Goal: Task Accomplishment & Management: Use online tool/utility

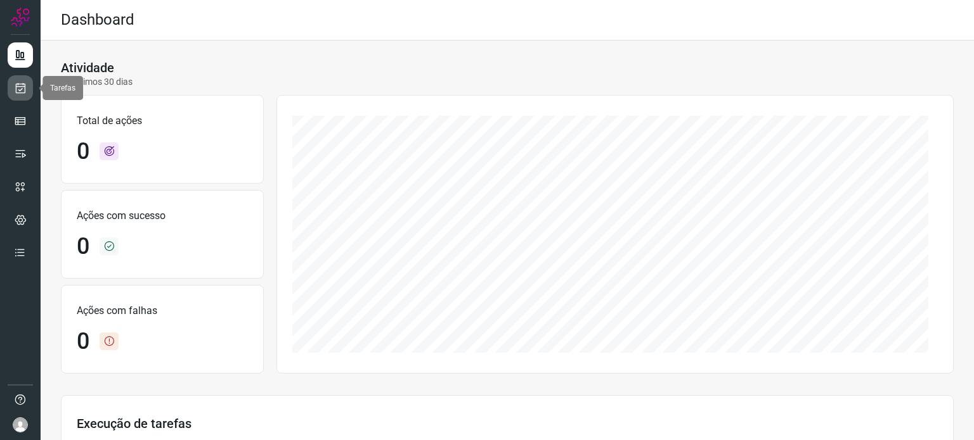
click at [18, 85] on icon at bounding box center [20, 88] width 13 height 13
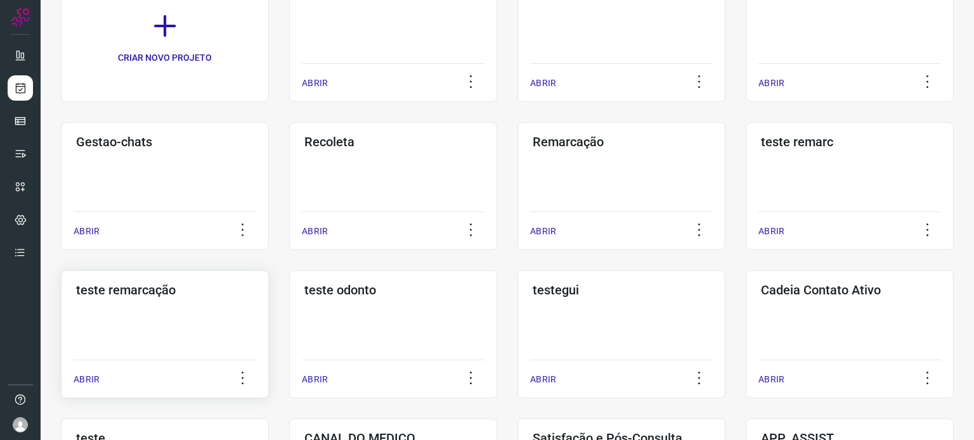
scroll to position [190, 0]
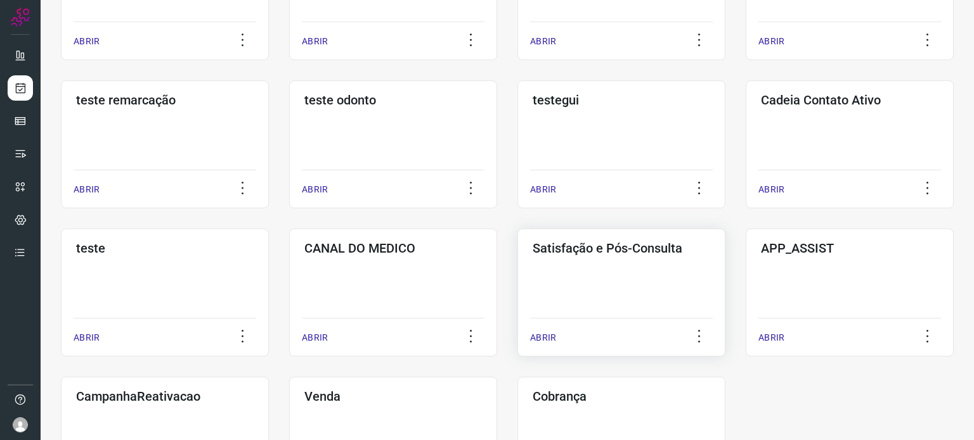
click at [603, 297] on div "Satisfação e Pós-Consulta ABRIR" at bounding box center [621, 293] width 208 height 128
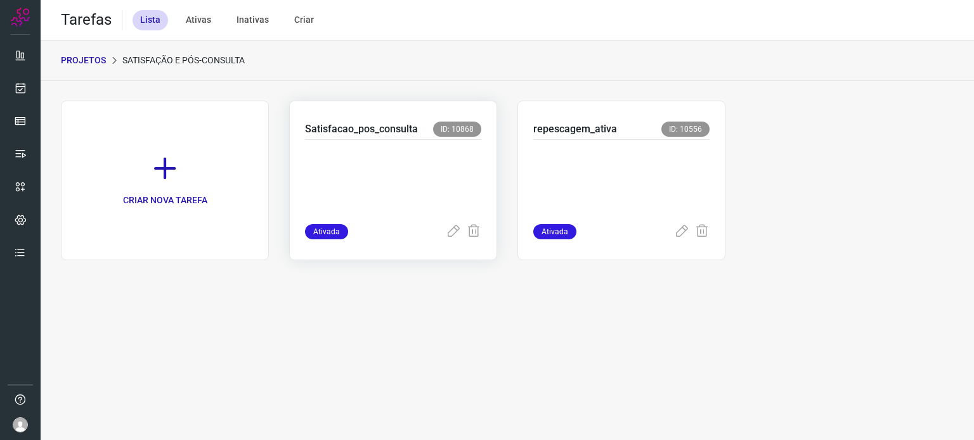
click at [431, 184] on p at bounding box center [393, 179] width 176 height 63
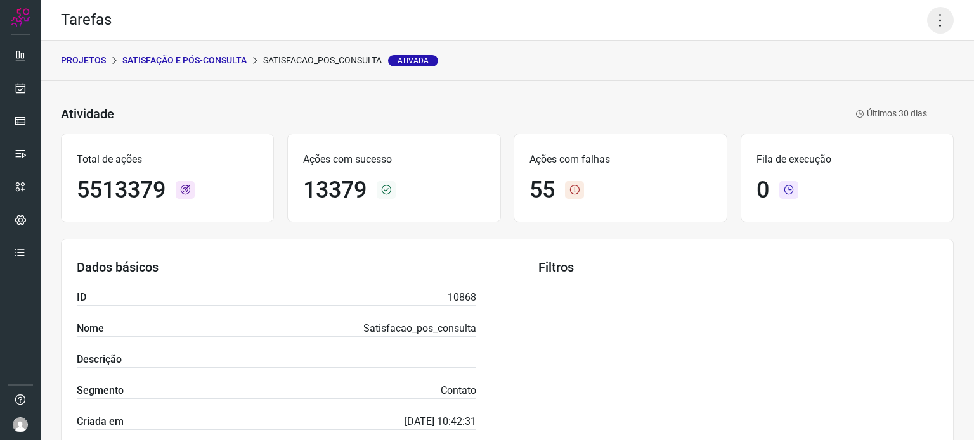
click at [930, 25] on icon at bounding box center [940, 20] width 27 height 27
click at [869, 77] on li "Executar" at bounding box center [885, 83] width 115 height 20
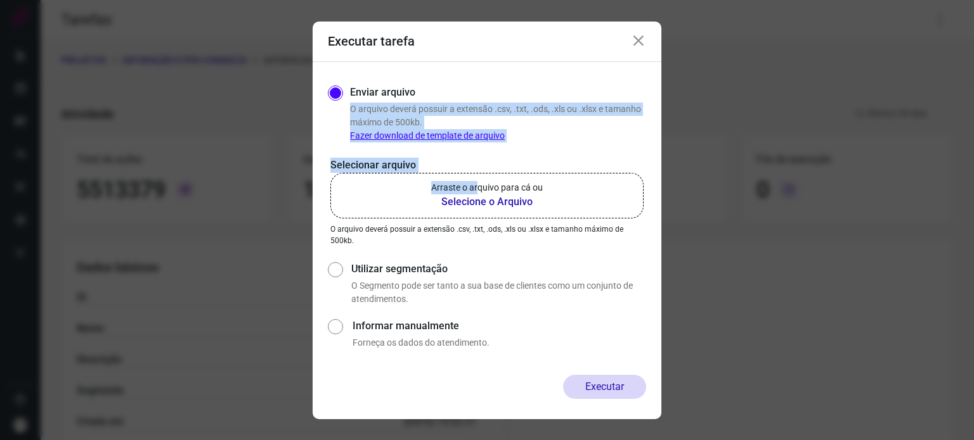
drag, startPoint x: 479, startPoint y: 188, endPoint x: 662, endPoint y: 58, distance: 224.2
click at [662, 70] on div "Executar tarefa Enviar arquivo O arquivo deverá possuir a extensão .csv, .txt, …" at bounding box center [487, 220] width 974 height 440
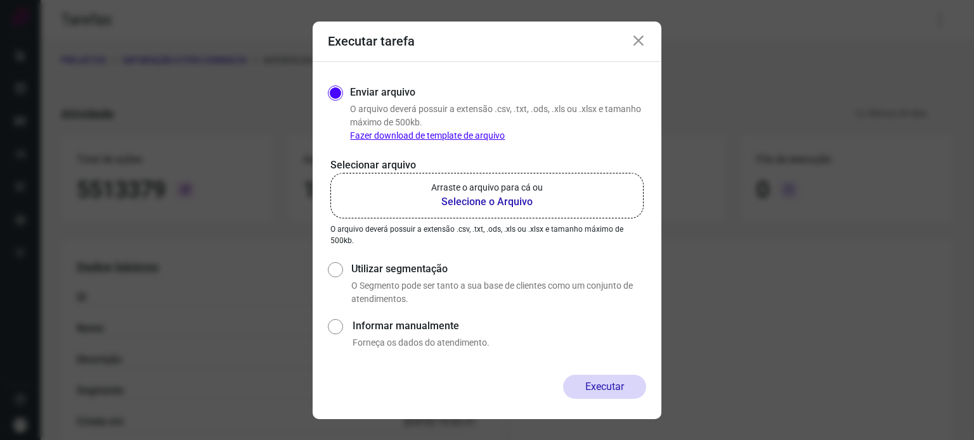
click at [646, 40] on div "Executar tarefa" at bounding box center [486, 42] width 349 height 41
click at [633, 45] on icon at bounding box center [638, 41] width 15 height 15
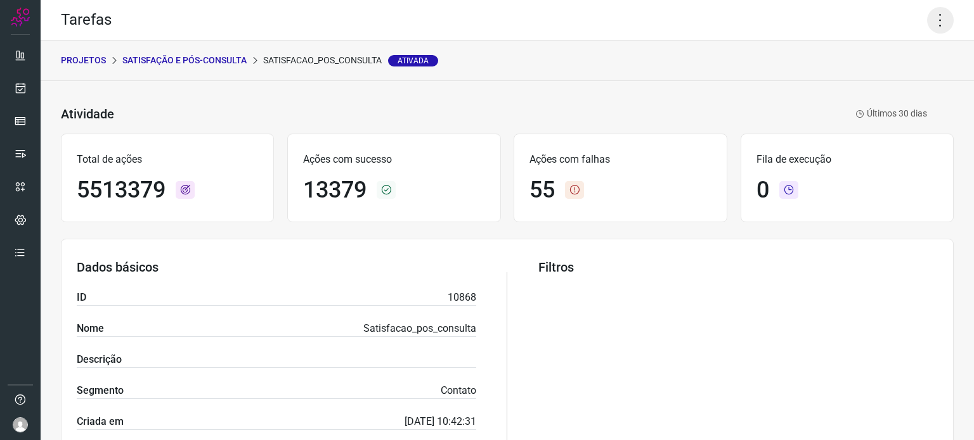
click at [927, 22] on icon at bounding box center [940, 20] width 27 height 27
click at [895, 86] on li "Executar" at bounding box center [885, 83] width 115 height 20
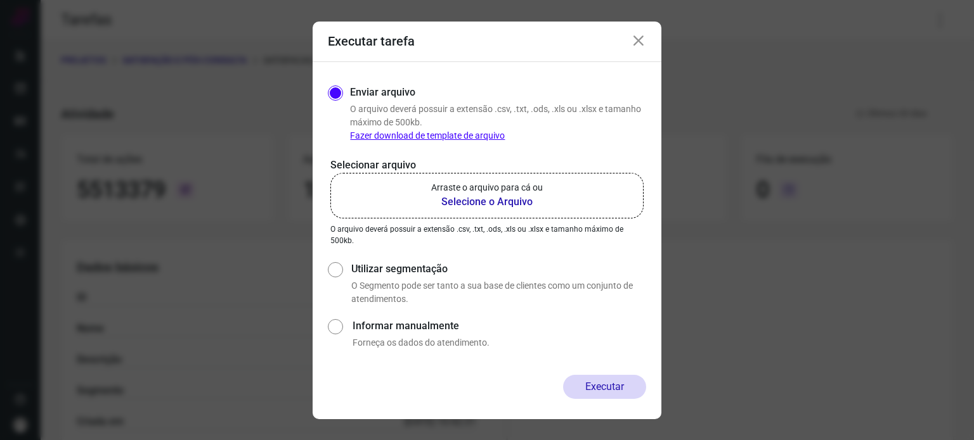
click at [530, 184] on p "Arraste o arquivo para cá ou" at bounding box center [487, 187] width 112 height 13
click at [0, 0] on input "Arraste o arquivo para cá ou Selecione o Arquivo" at bounding box center [0, 0] width 0 height 0
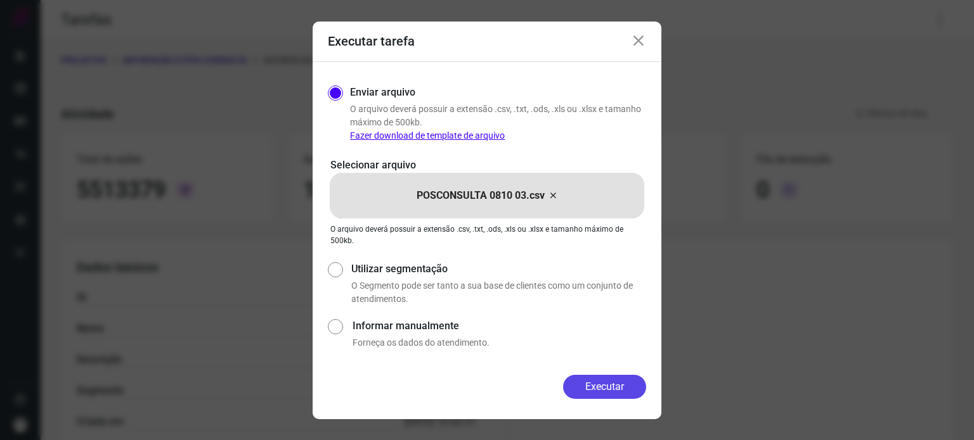
click at [601, 390] on button "Executar" at bounding box center [604, 387] width 83 height 24
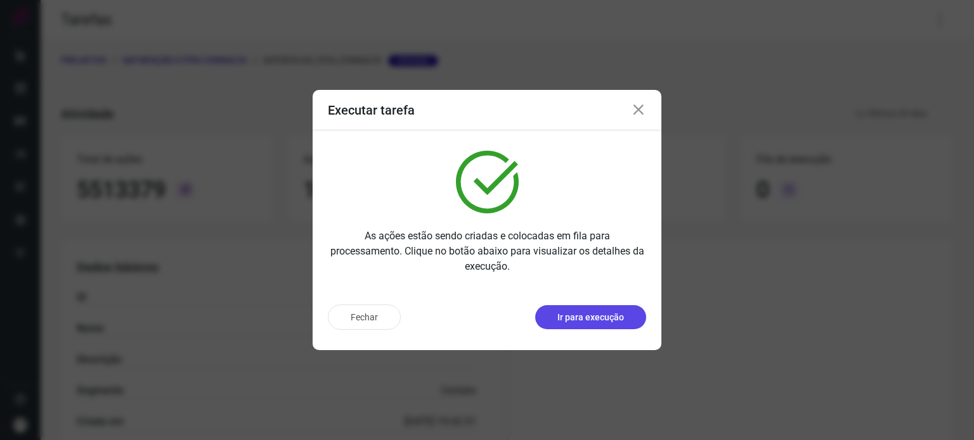
click at [568, 317] on p "Ir para execução" at bounding box center [590, 317] width 67 height 13
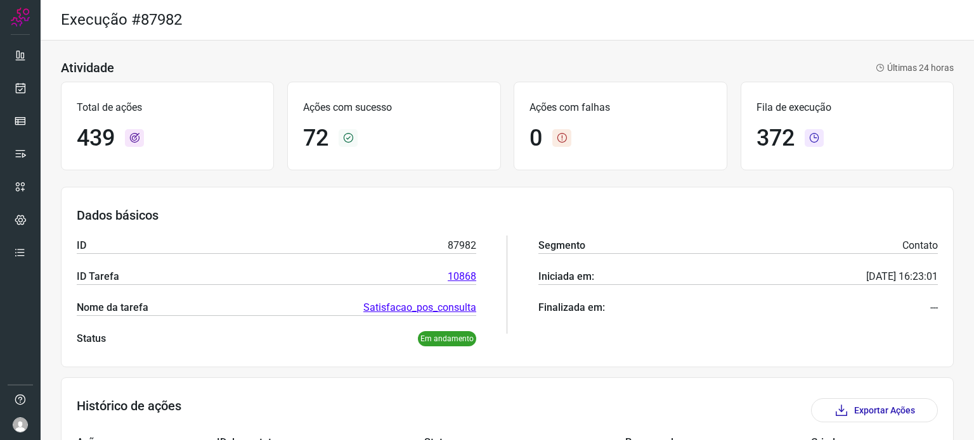
click at [370, 74] on div "Atividade Últimas 24 horas" at bounding box center [507, 67] width 892 height 15
